Goal: Task Accomplishment & Management: Complete application form

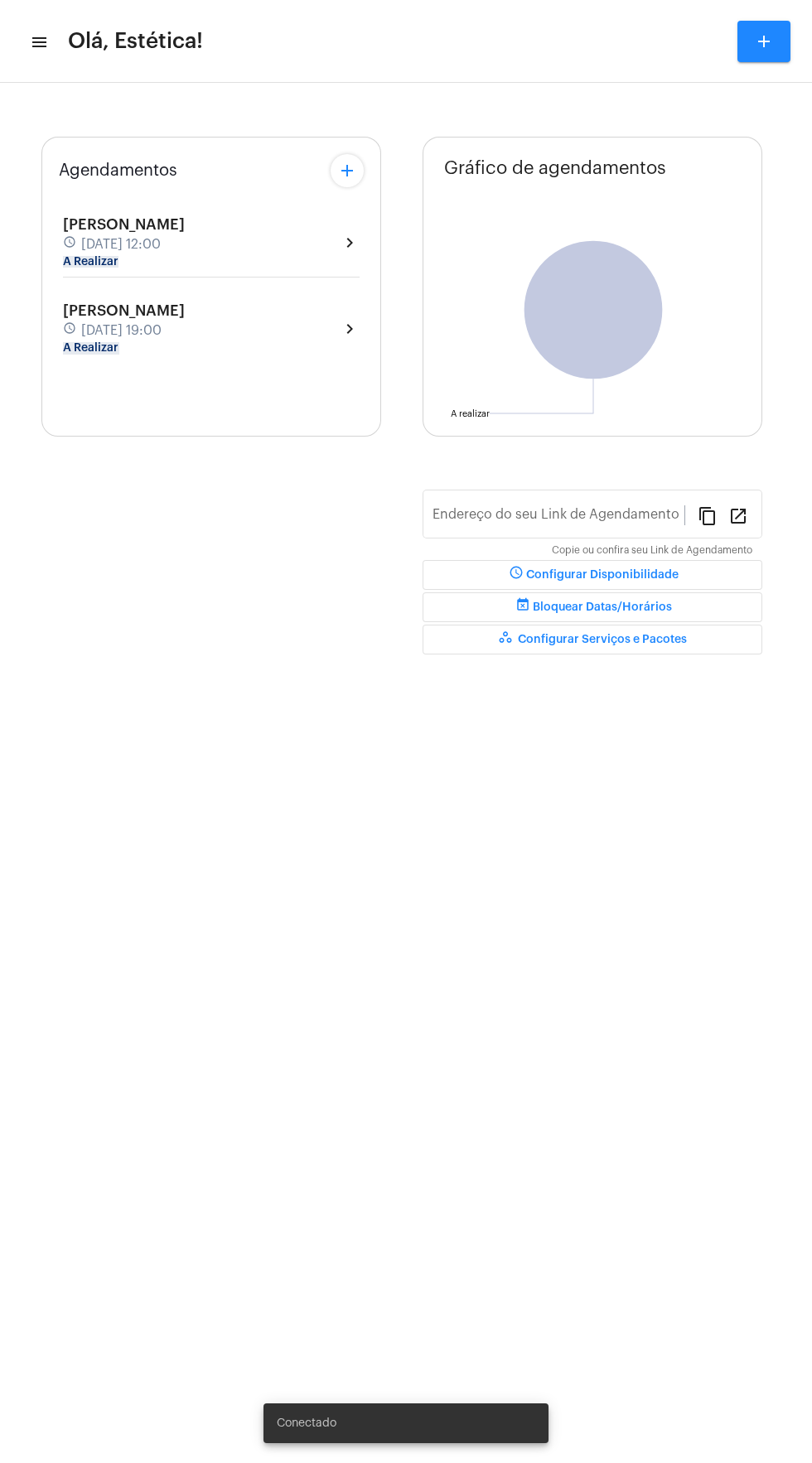
type input "[URL][DOMAIN_NAME]"
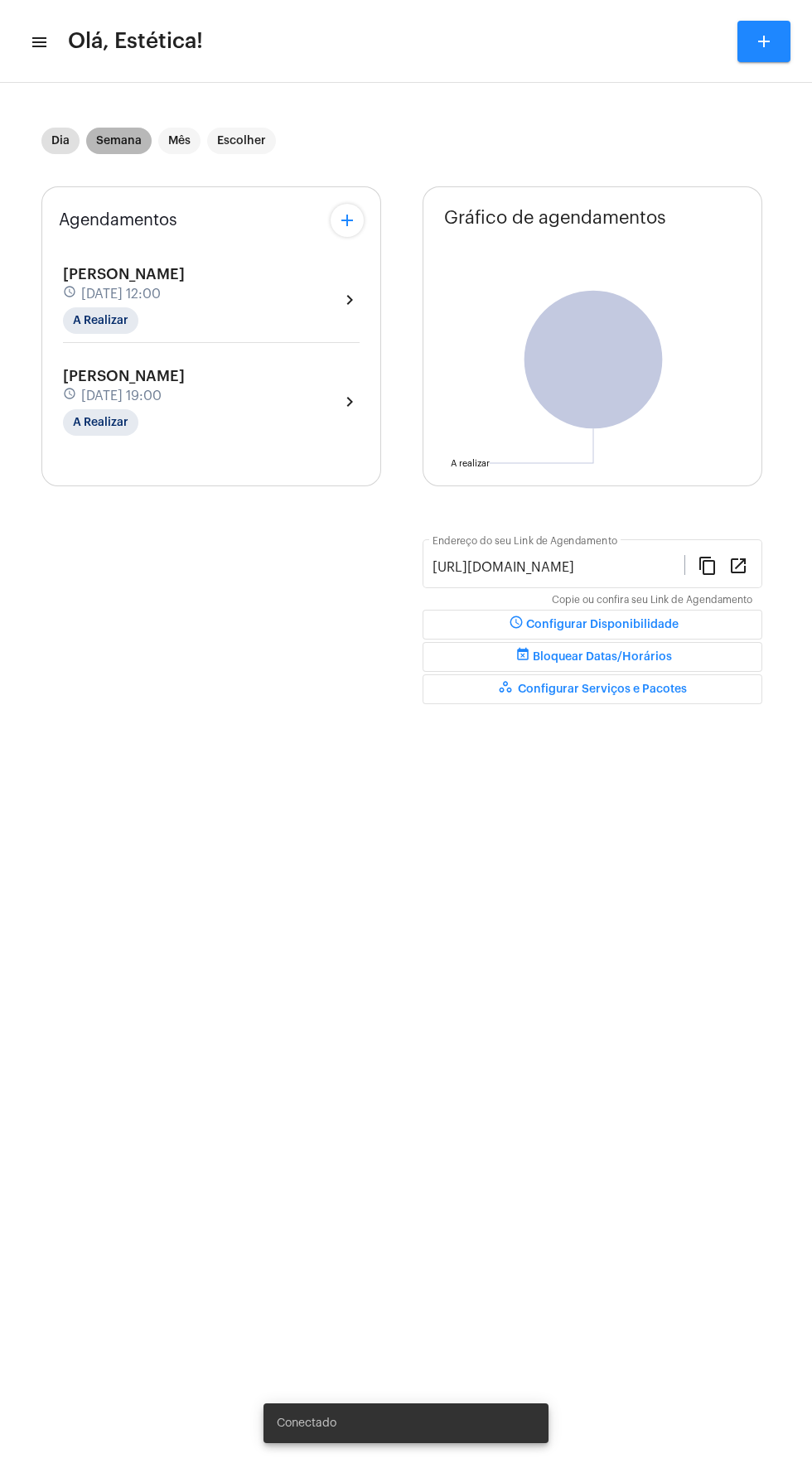
click at [116, 141] on mat-chip "Semana" at bounding box center [118, 141] width 65 height 26
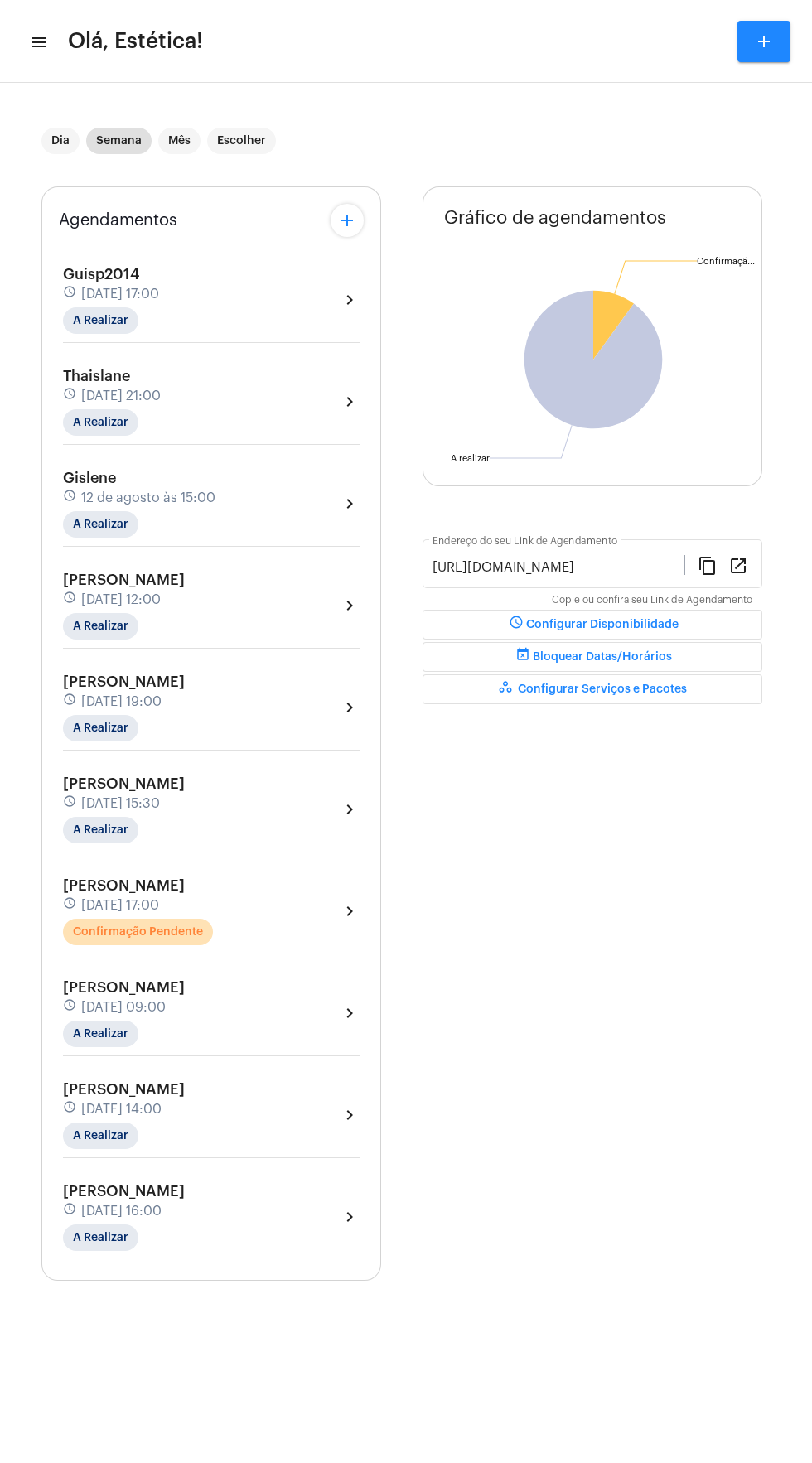
click at [301, 899] on div "[PERSON_NAME] schedule [DATE] 17:00 Confirmação Pendente chevron_right" at bounding box center [210, 912] width 296 height 68
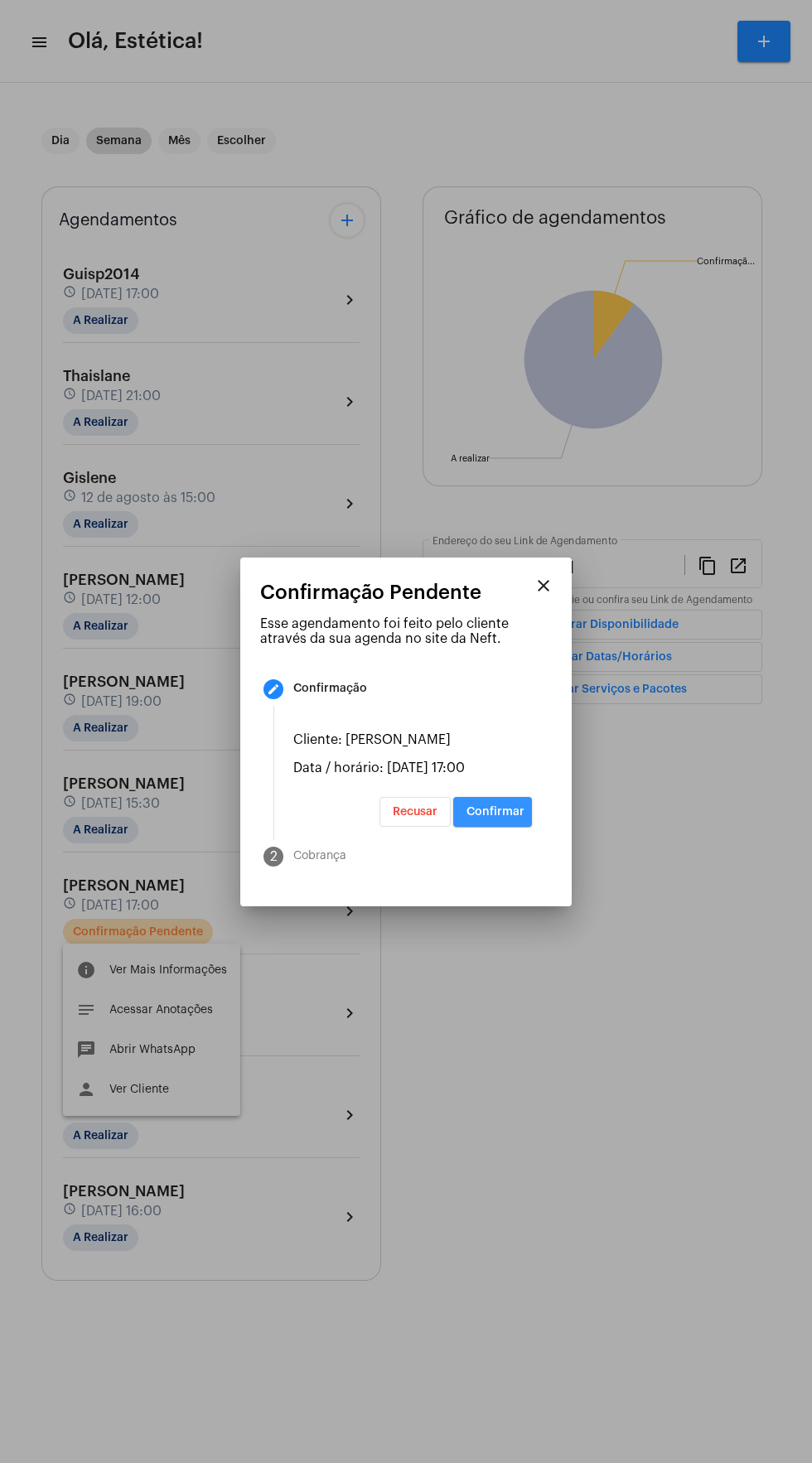
click at [501, 818] on span "Confirmar" at bounding box center [495, 812] width 58 height 11
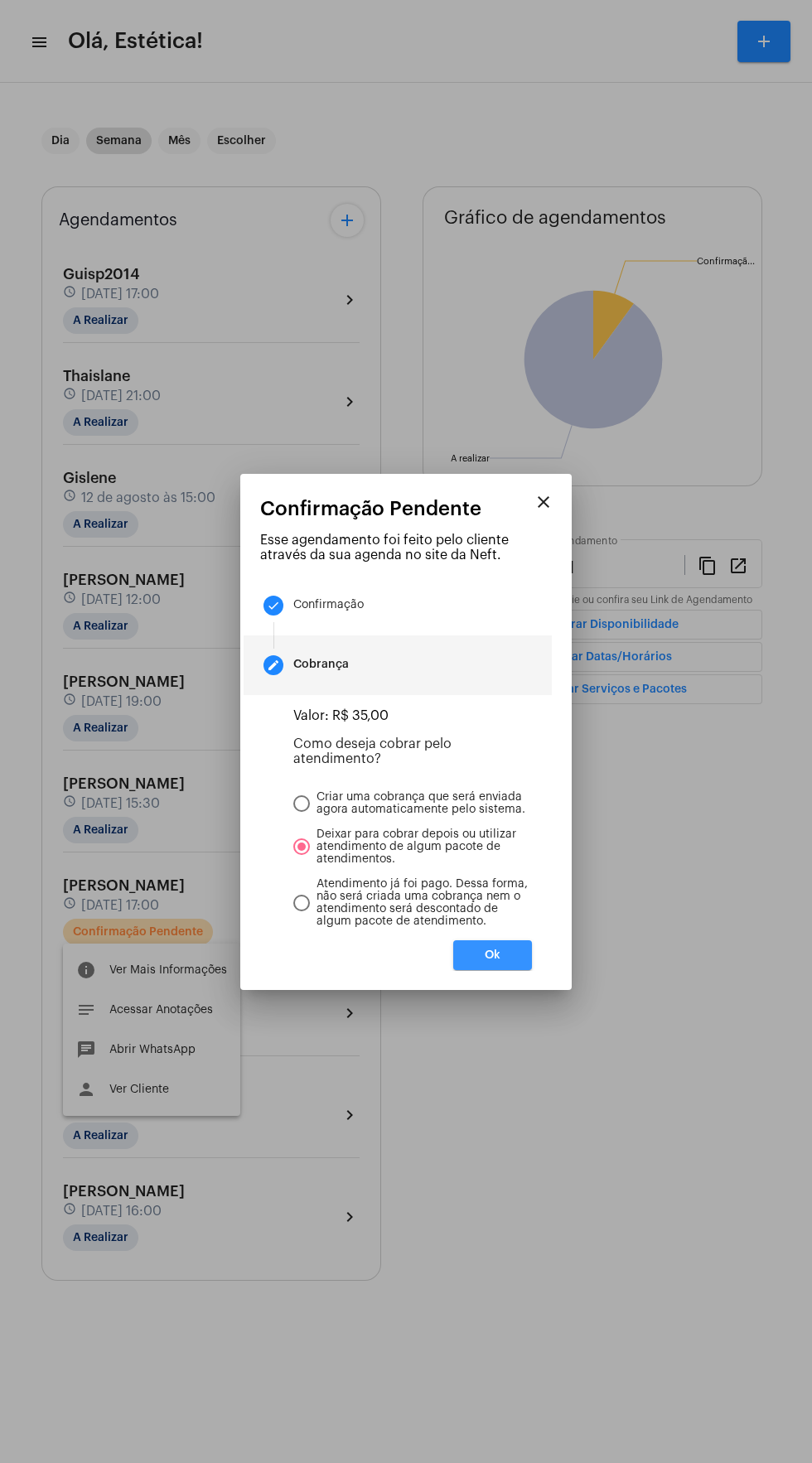
click at [492, 961] on span "Ok" at bounding box center [492, 955] width 16 height 11
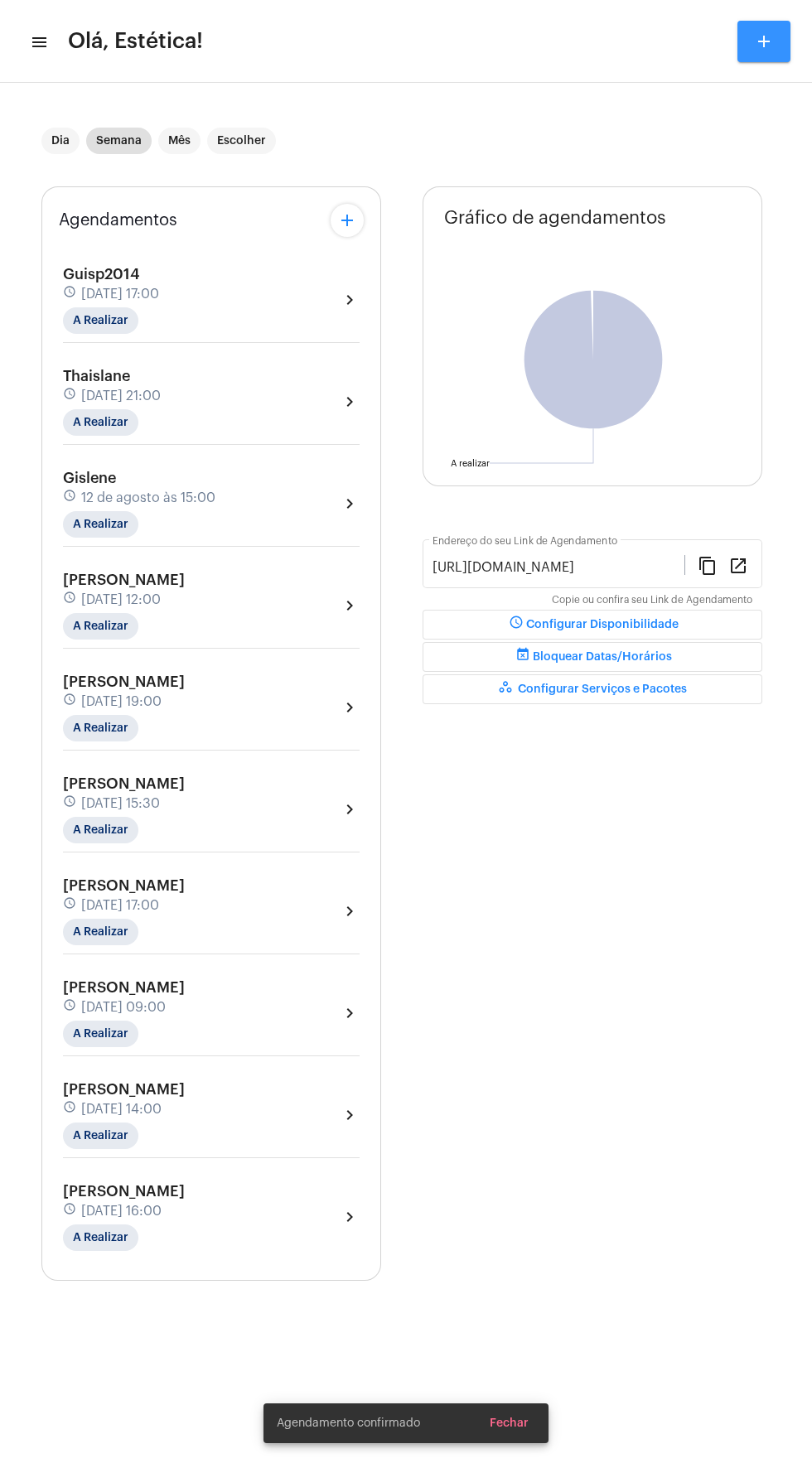
click at [763, 42] on mat-icon "add" at bounding box center [763, 41] width 20 height 20
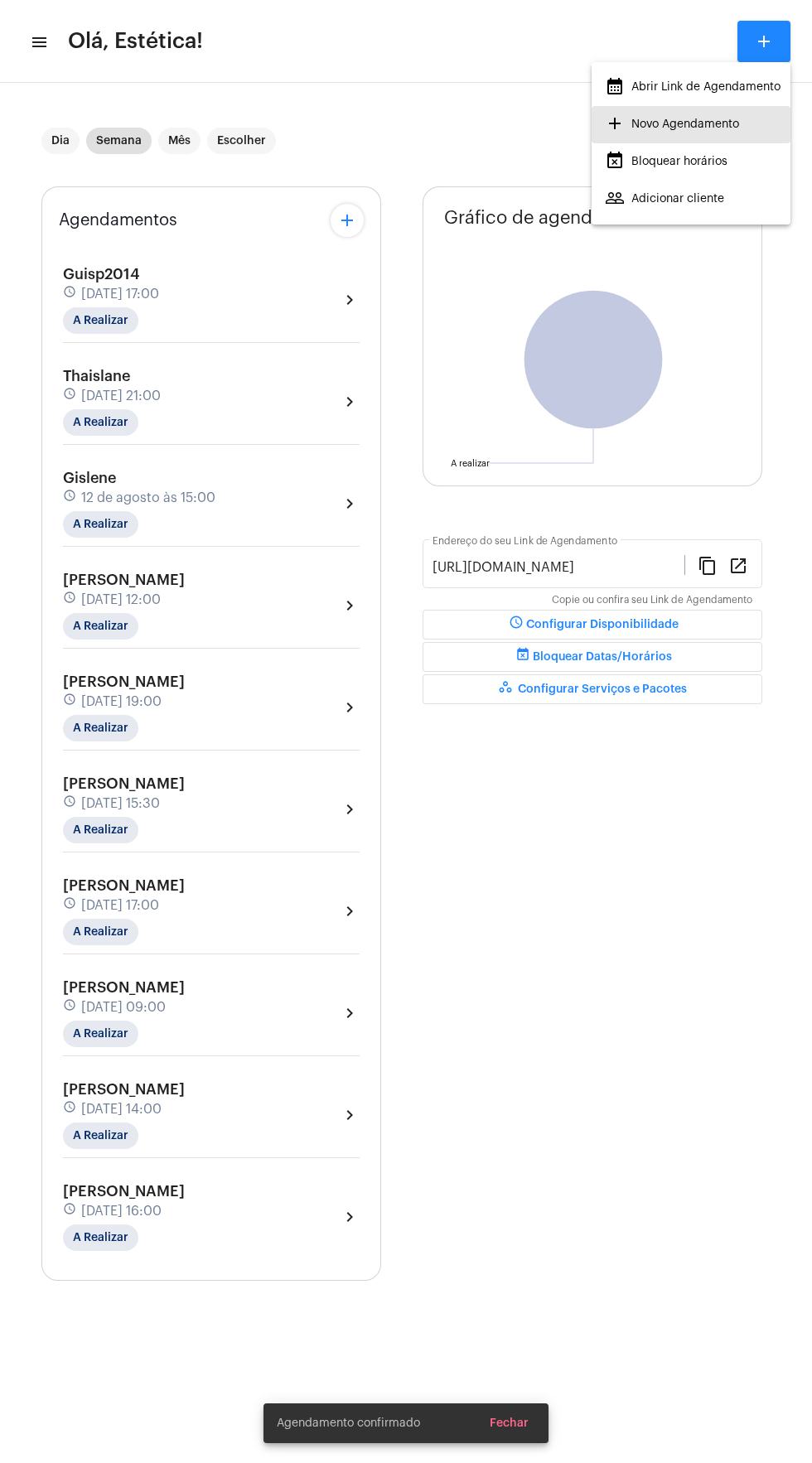
click at [702, 129] on span "add Novo Agendamento" at bounding box center [671, 124] width 134 height 30
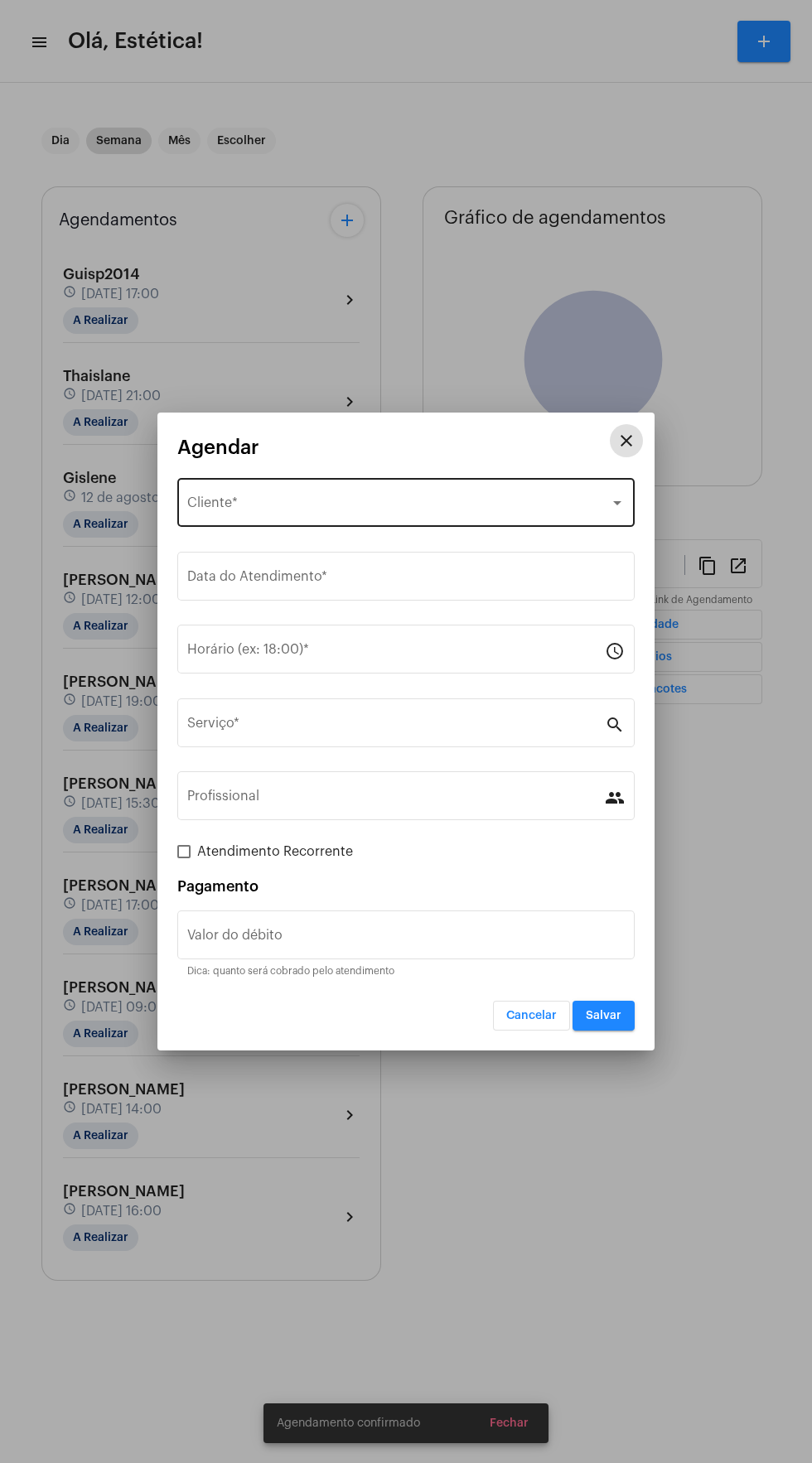
click at [400, 506] on div "Selecione o Cliente" at bounding box center [398, 505] width 423 height 15
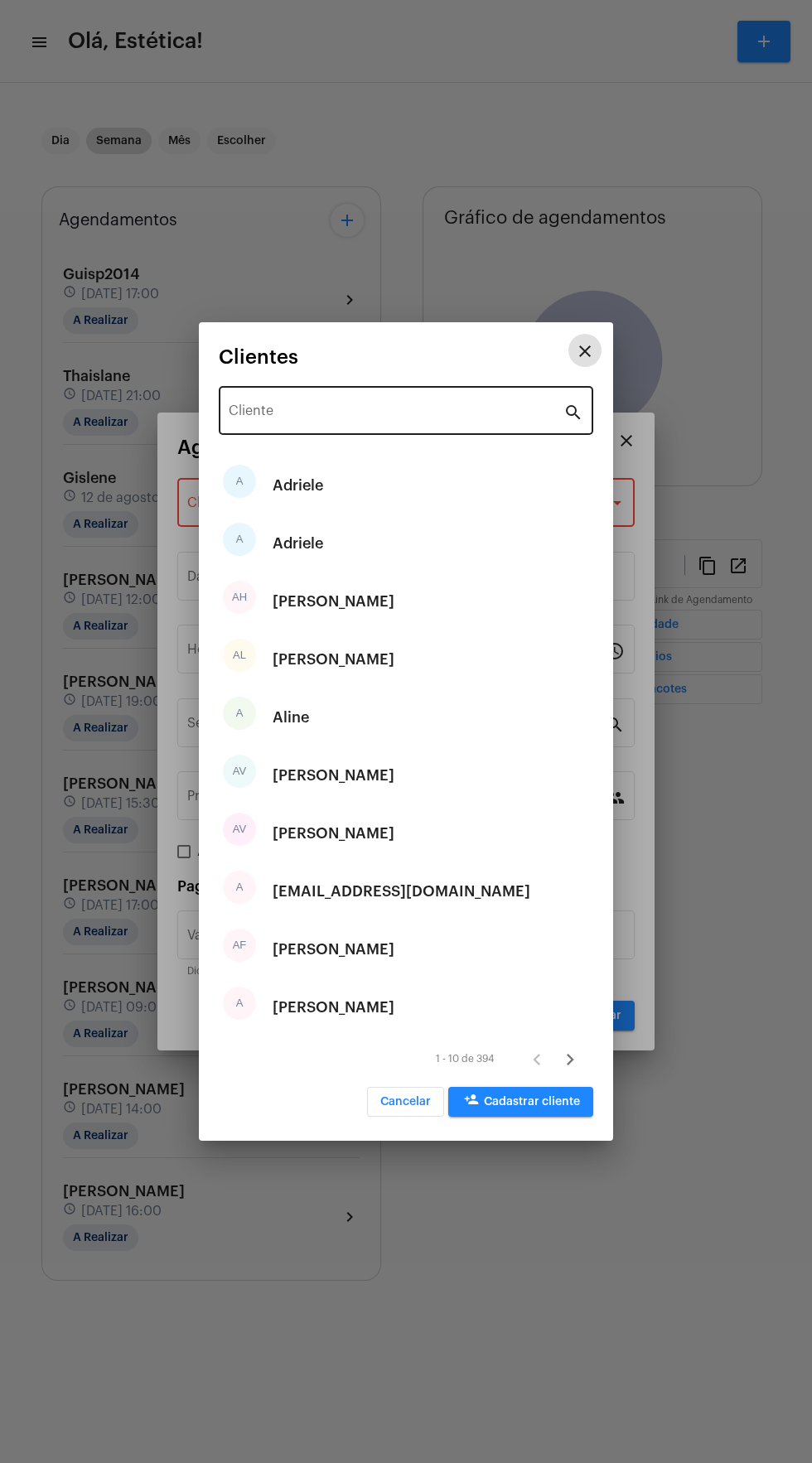
click at [354, 421] on input "Cliente" at bounding box center [396, 414] width 335 height 15
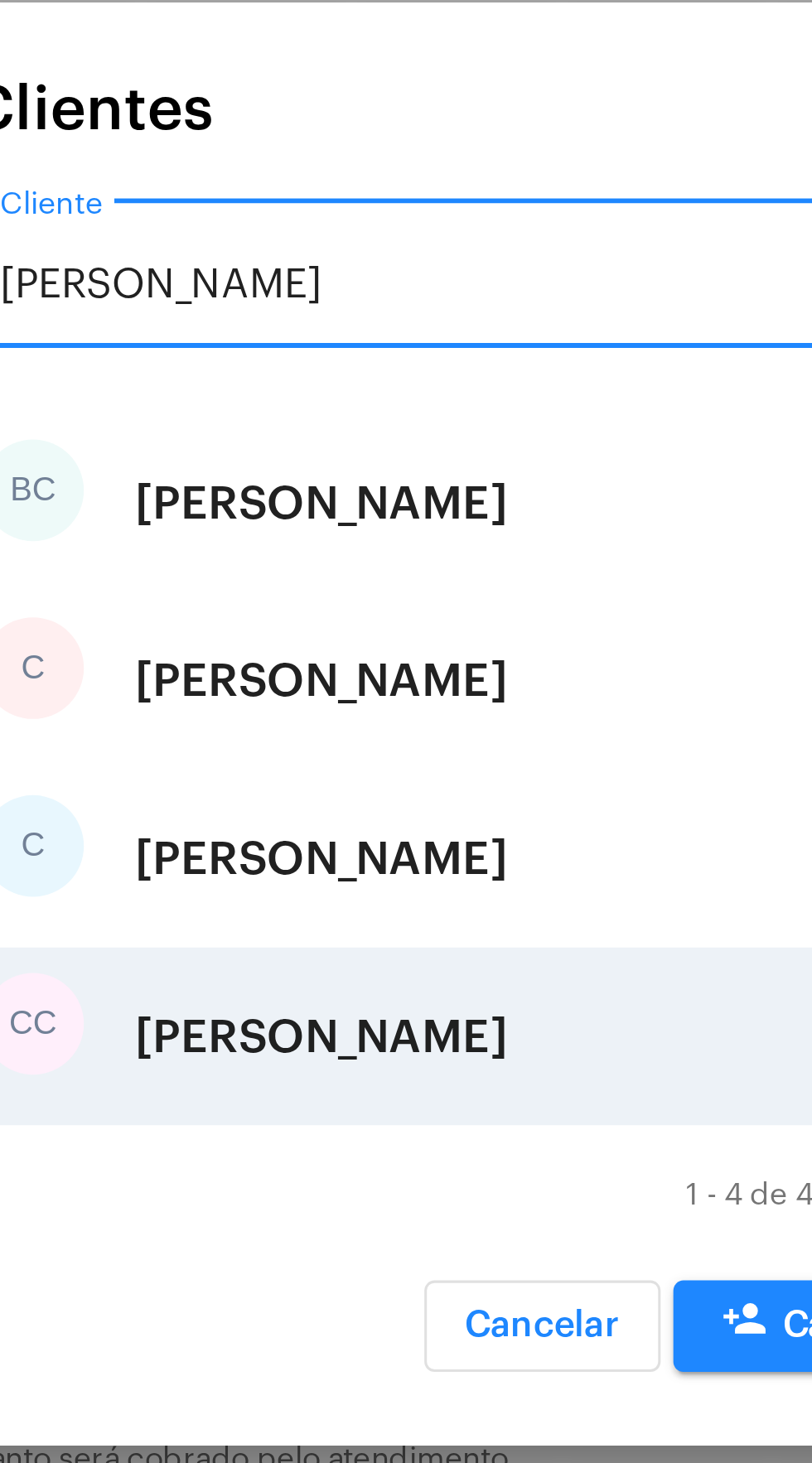
type input "[PERSON_NAME]"
click at [363, 828] on div "[PERSON_NAME]" at bounding box center [333, 833] width 122 height 50
type input "R$"
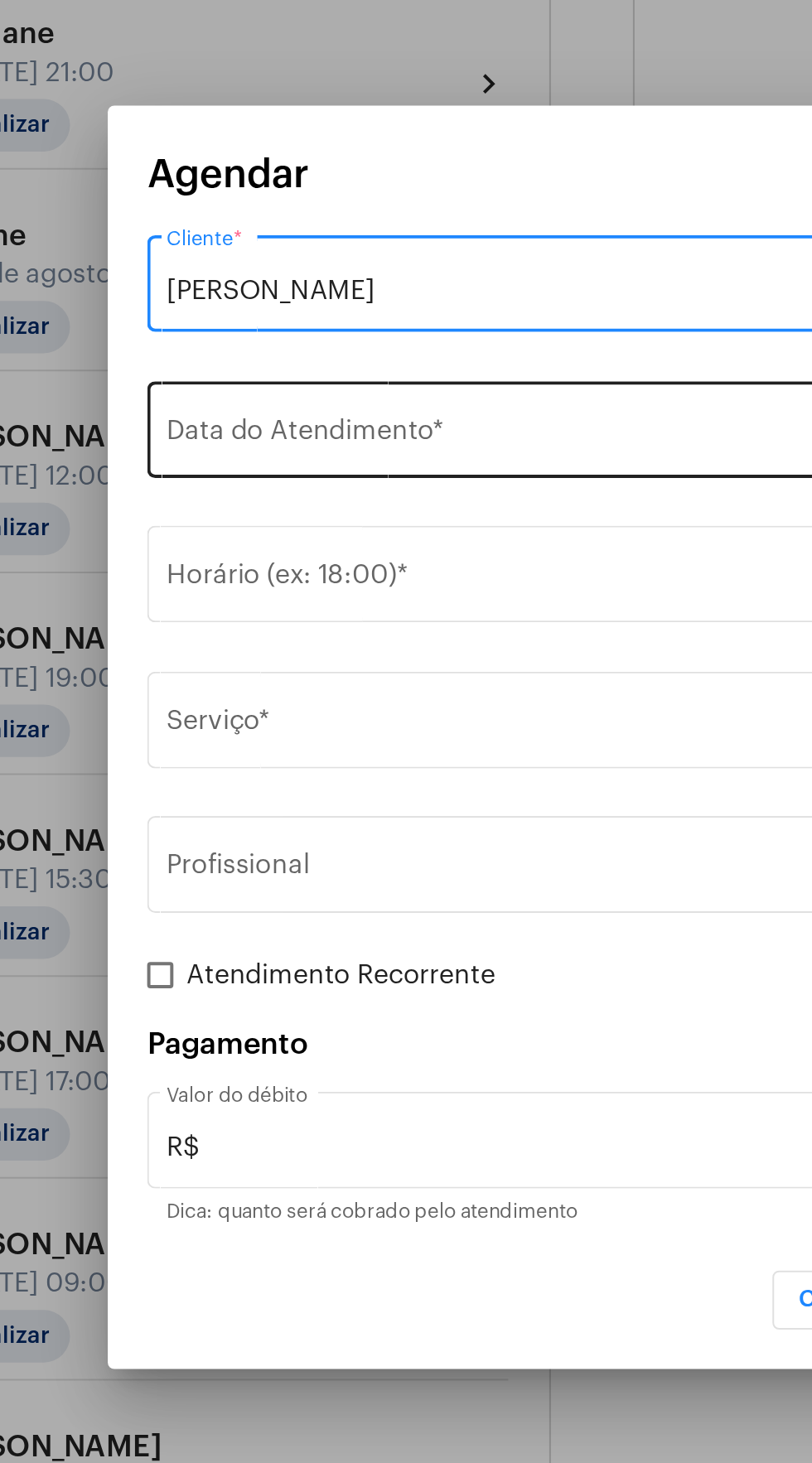
click at [321, 574] on input "Data do Atendimento *" at bounding box center [405, 579] width 437 height 15
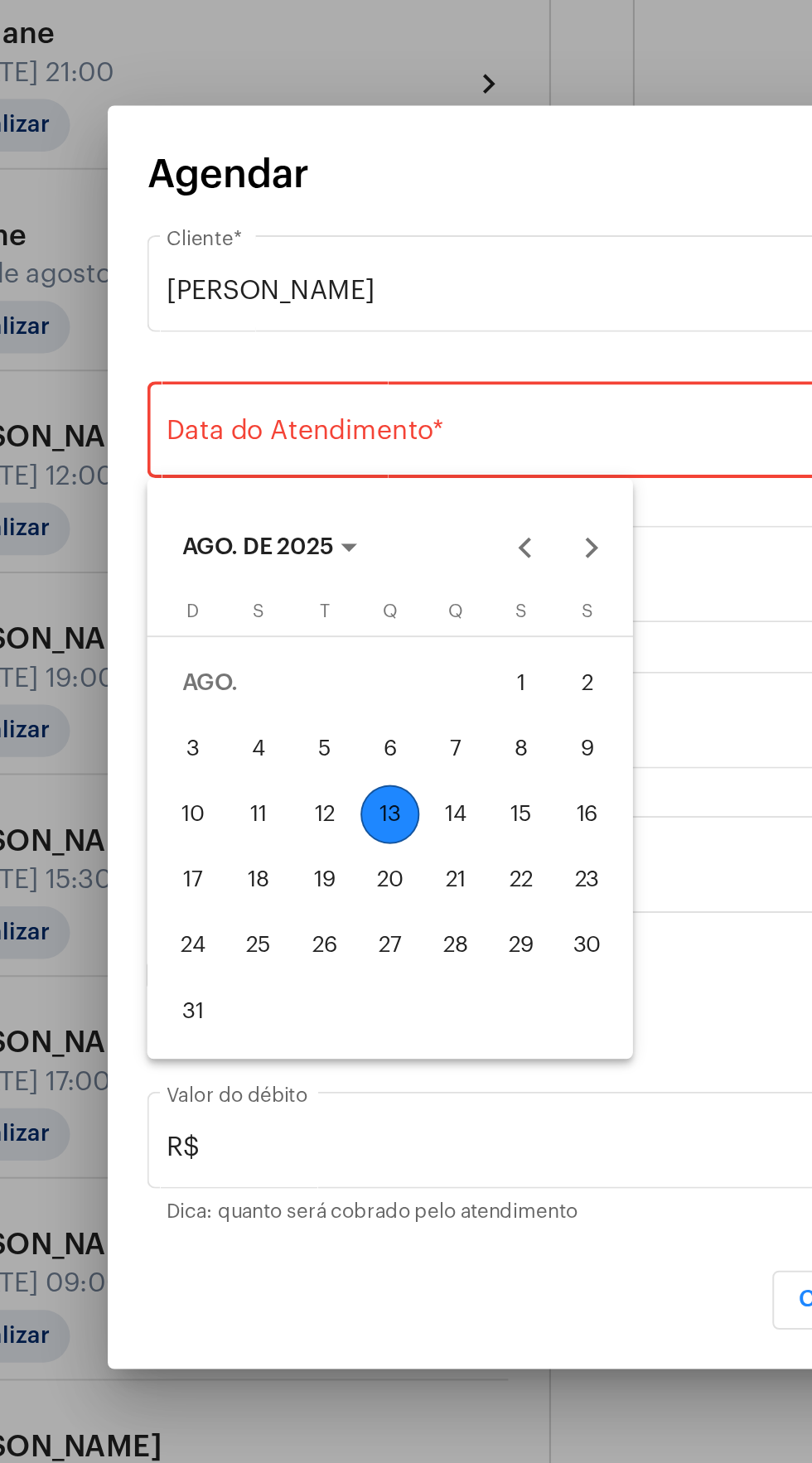
click at [375, 771] on div "15" at bounding box center [366, 771] width 30 height 30
type input "[DATE]"
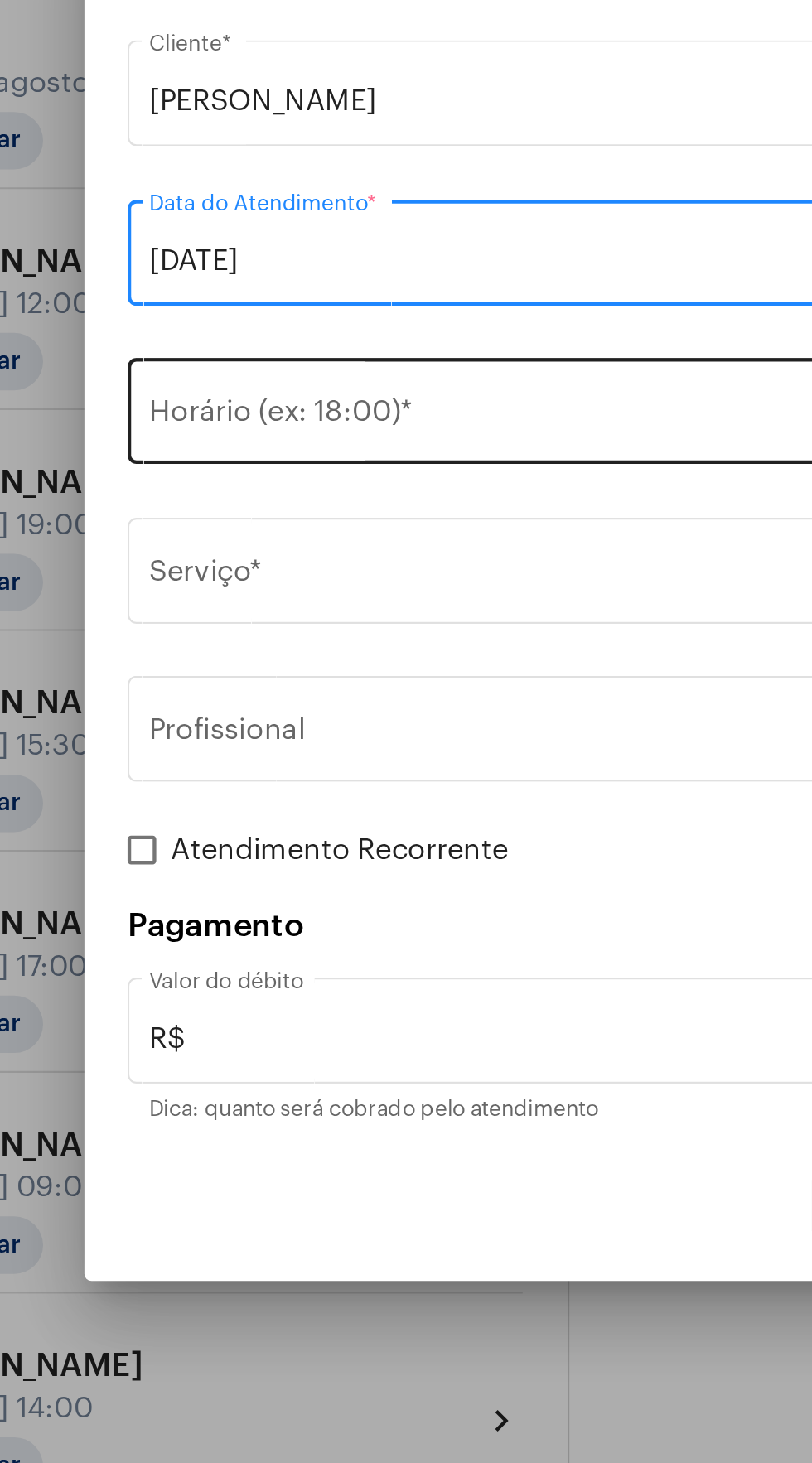
click at [306, 651] on input "Horário (ex: 18:00) *" at bounding box center [396, 652] width 417 height 15
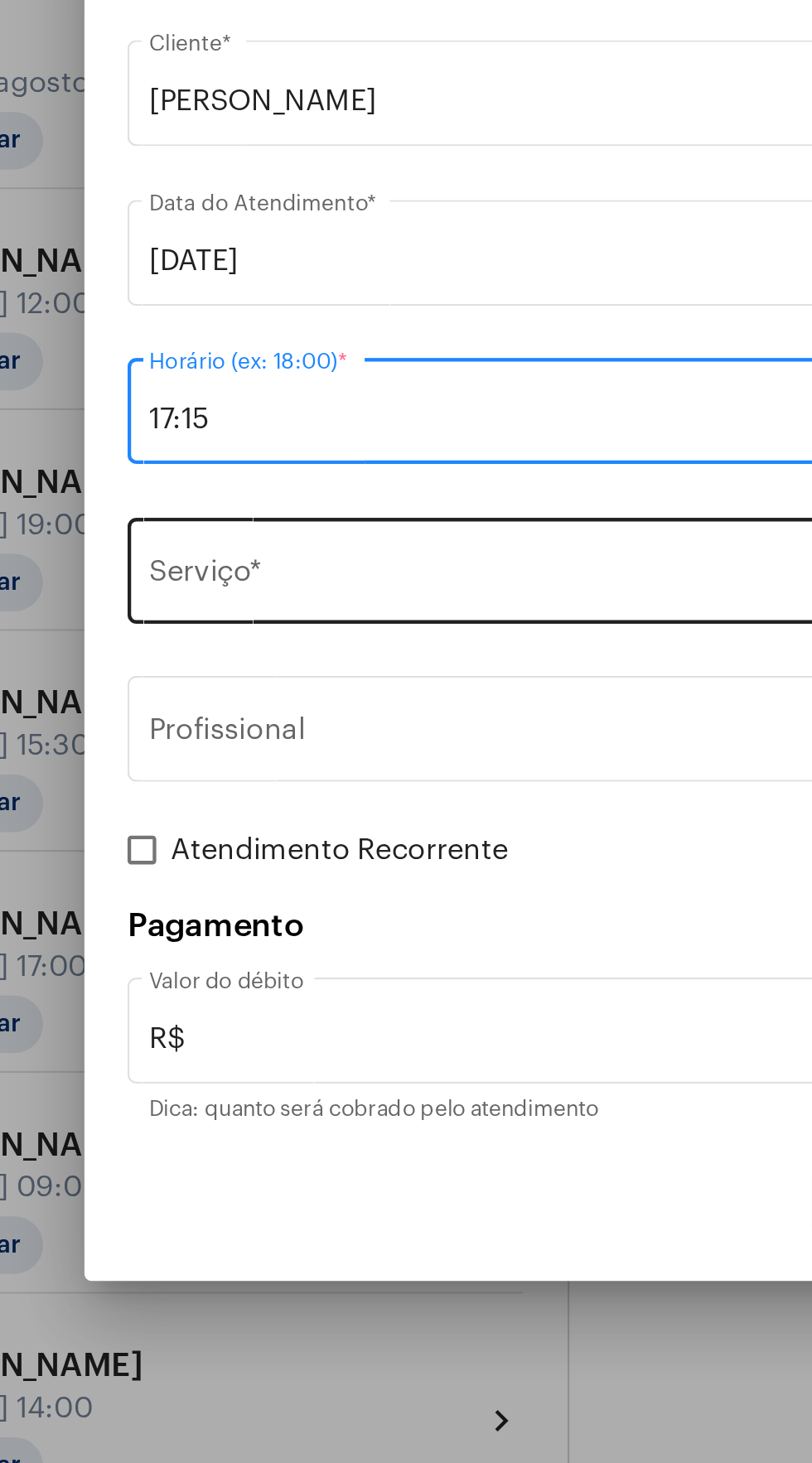
type input "17:15"
click at [339, 719] on input "Serviço *" at bounding box center [396, 726] width 417 height 15
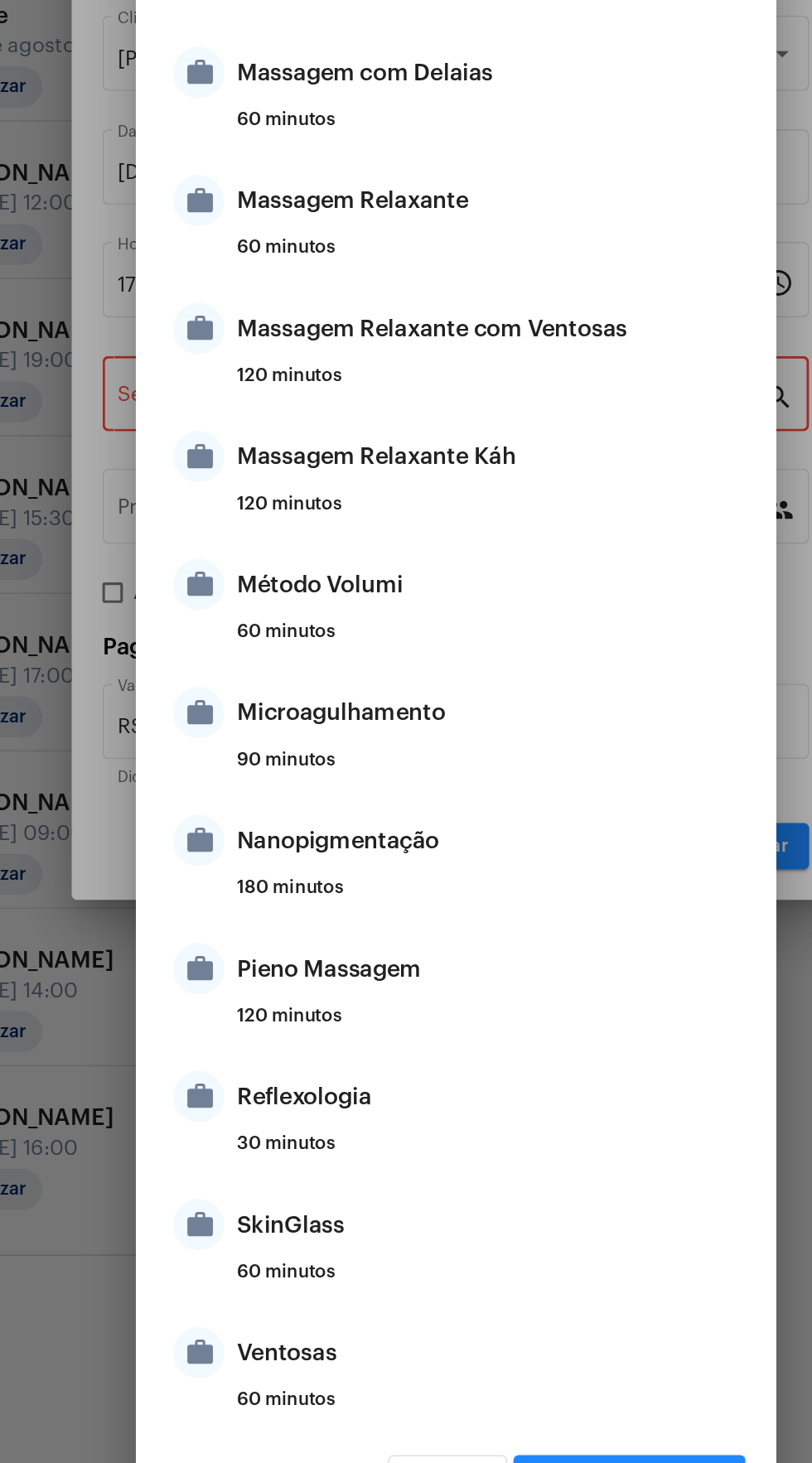
scroll to position [468, 0]
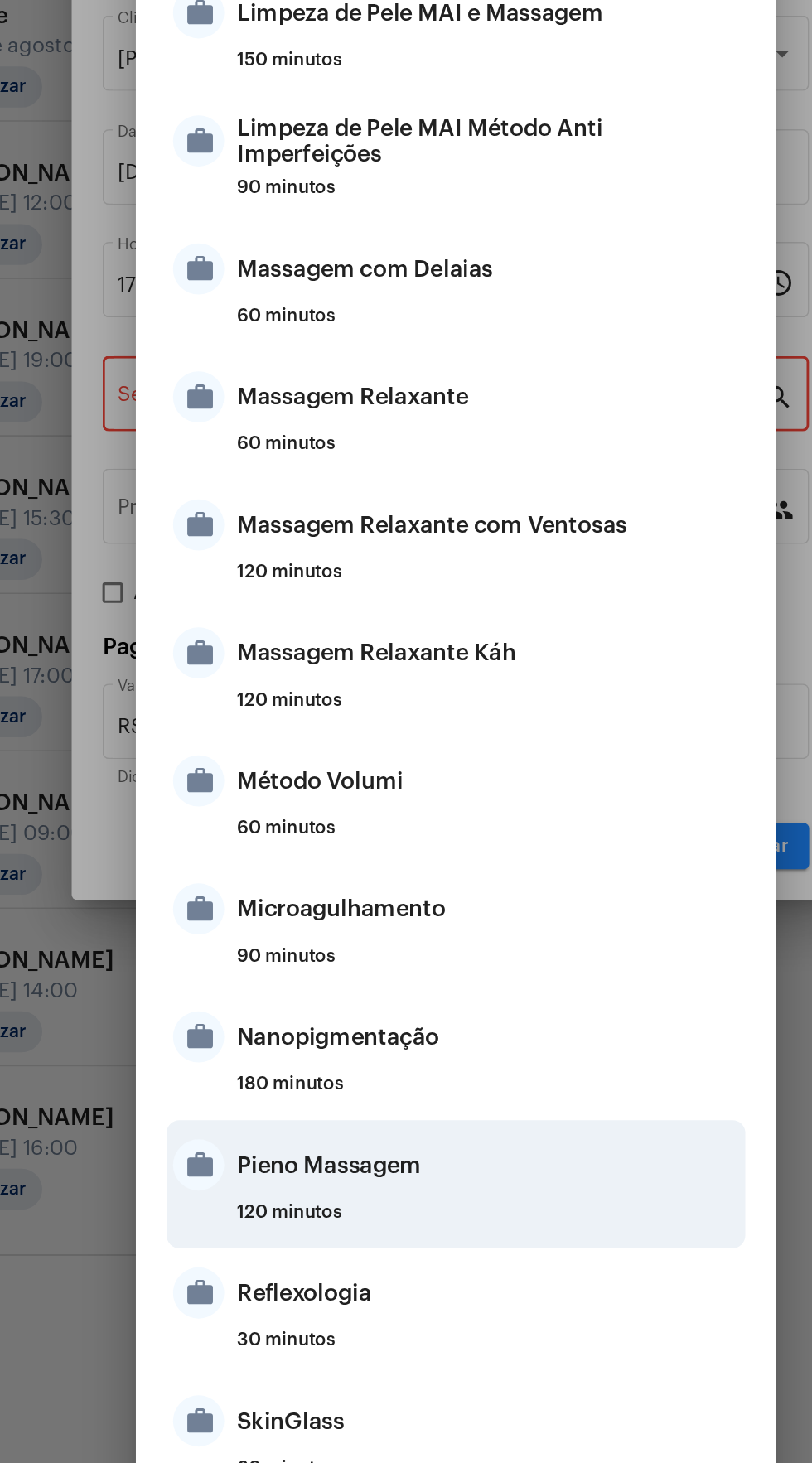
click at [359, 1222] on div "Pieno Massagem" at bounding box center [426, 1222] width 324 height 50
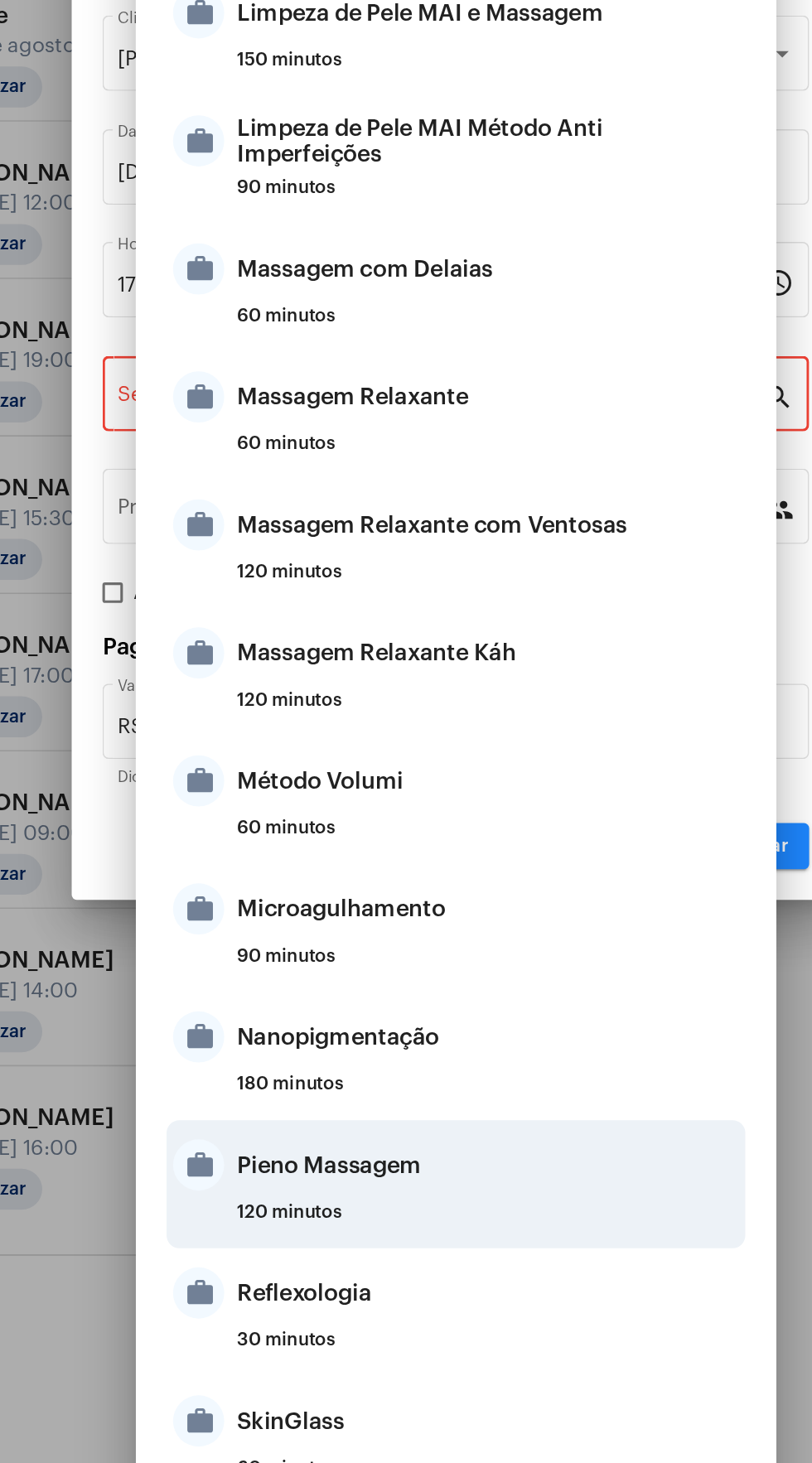
type input "Pieno Massagem"
type input "R$ 85"
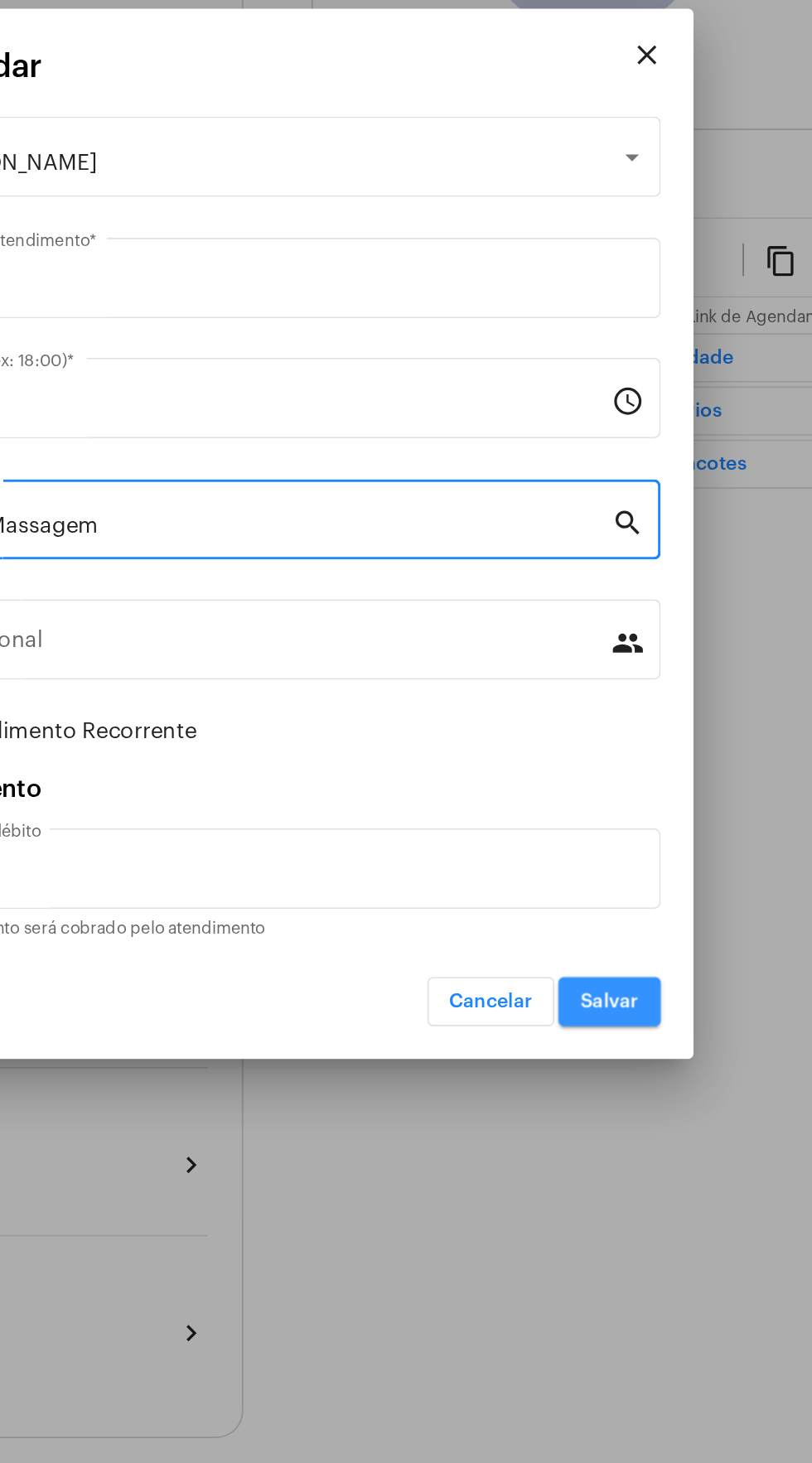
click at [625, 1017] on button "Salvar" at bounding box center [602, 1016] width 62 height 30
